Goal: Information Seeking & Learning: Learn about a topic

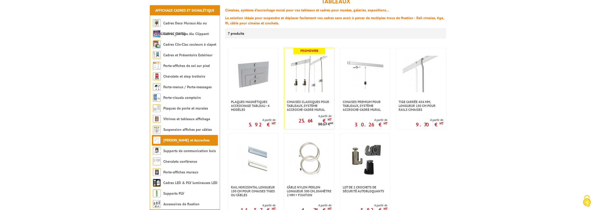
scroll to position [78, 0]
click at [310, 78] on img at bounding box center [309, 73] width 36 height 36
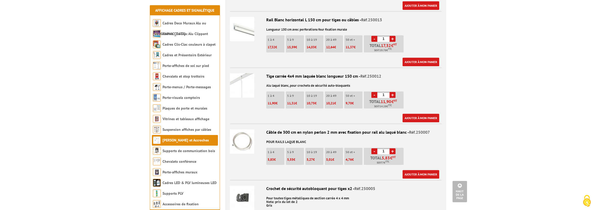
scroll to position [650, 0]
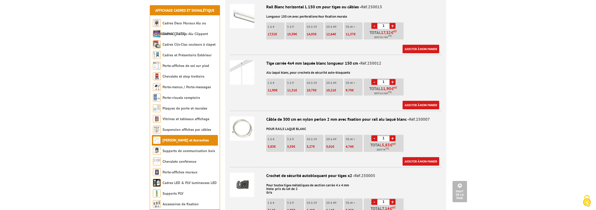
click at [246, 81] on img at bounding box center [242, 72] width 24 height 24
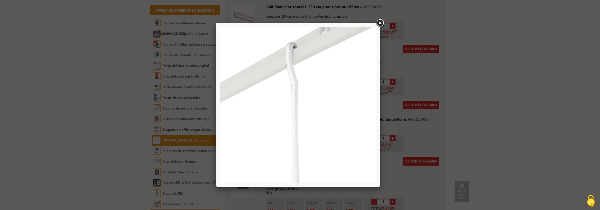
click at [380, 22] on link at bounding box center [379, 22] width 9 height 9
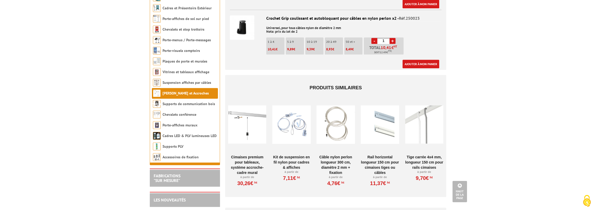
scroll to position [936, 0]
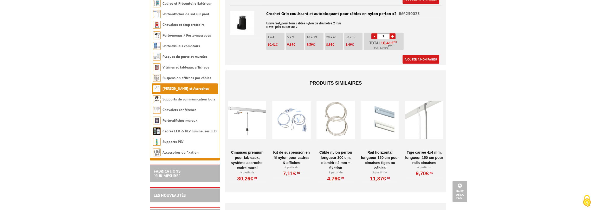
click at [389, 131] on div at bounding box center [379, 120] width 38 height 52
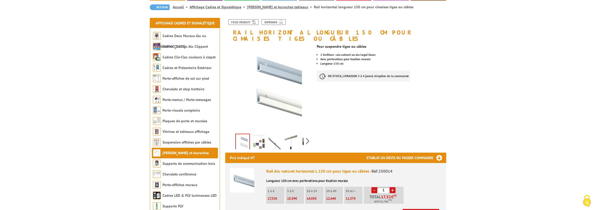
scroll to position [52, 0]
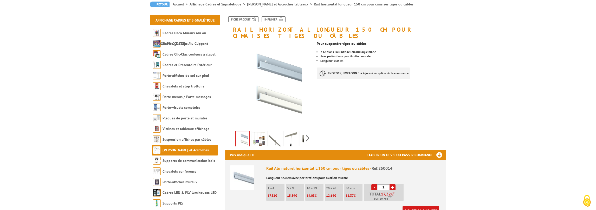
click at [294, 132] on img at bounding box center [291, 140] width 12 height 16
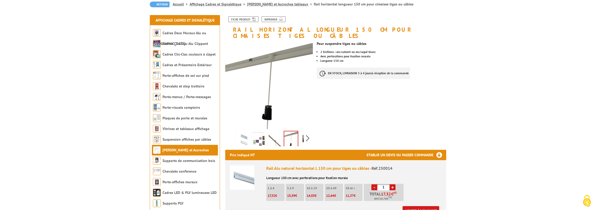
click at [273, 132] on img at bounding box center [274, 140] width 12 height 16
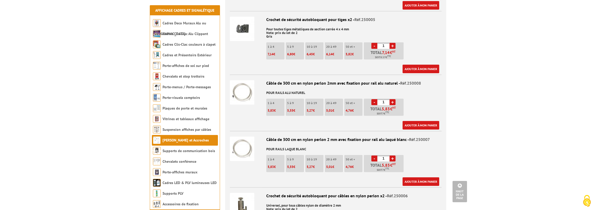
scroll to position [442, 0]
click at [248, 84] on img at bounding box center [242, 92] width 24 height 24
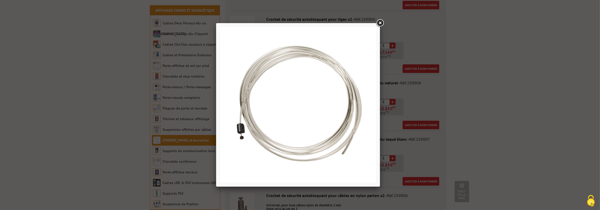
click at [381, 22] on link at bounding box center [379, 22] width 9 height 9
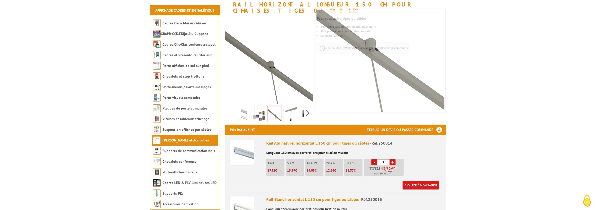
scroll to position [78, 0]
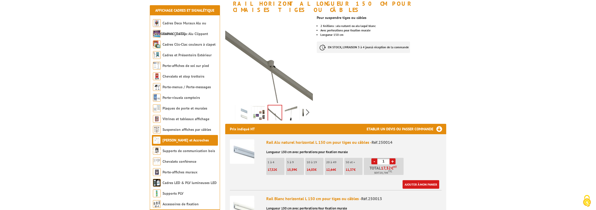
click at [262, 107] on img at bounding box center [258, 114] width 12 height 16
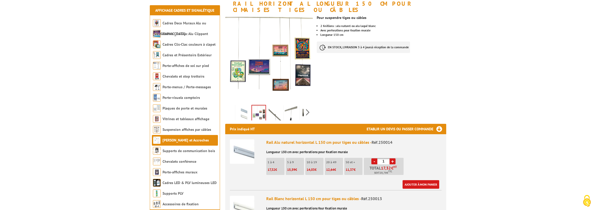
click at [276, 108] on img at bounding box center [274, 114] width 12 height 16
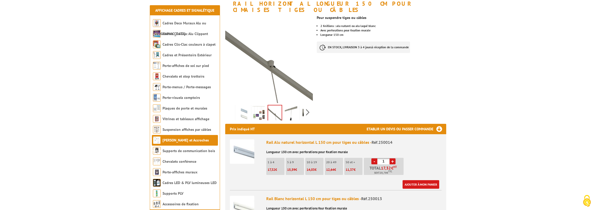
click at [288, 108] on img at bounding box center [291, 114] width 12 height 16
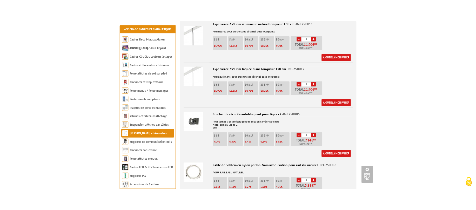
scroll to position [234, 0]
